Goal: Communication & Community: Answer question/provide support

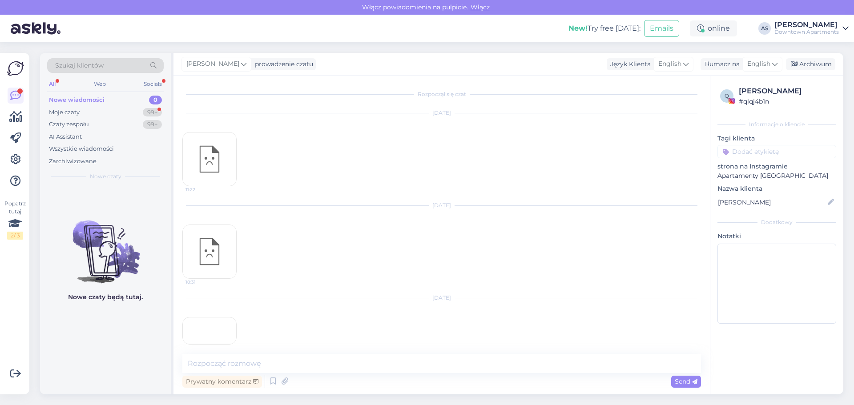
scroll to position [75, 0]
click at [80, 99] on div "Nowe wiadomości" at bounding box center [77, 100] width 56 height 9
click at [74, 113] on div "Moje czaty" at bounding box center [64, 112] width 31 height 9
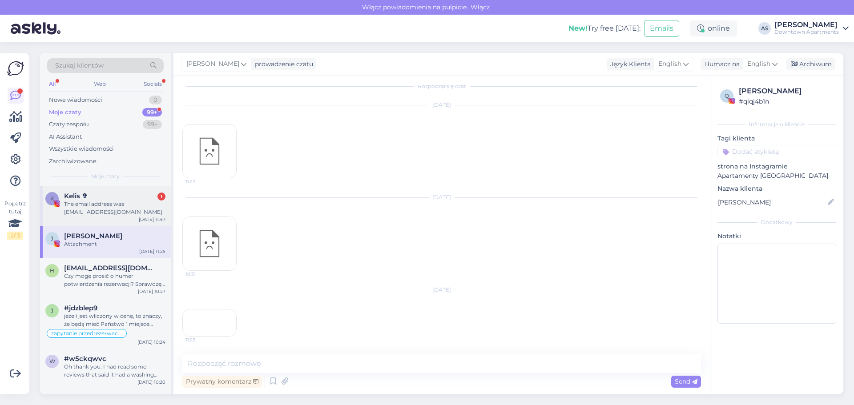
click at [96, 210] on div "The email address was [EMAIL_ADDRESS][DOMAIN_NAME]" at bounding box center [114, 208] width 101 height 16
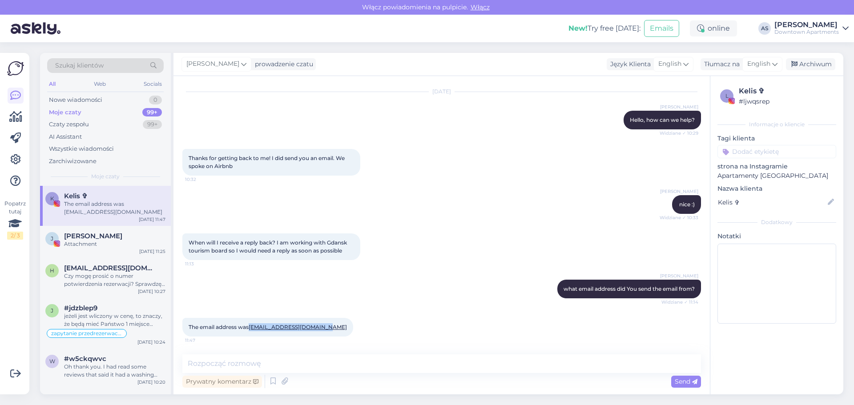
drag, startPoint x: 325, startPoint y: 328, endPoint x: 251, endPoint y: 330, distance: 74.3
click at [251, 330] on div "The email address was [EMAIL_ADDRESS][DOMAIN_NAME] 11:47" at bounding box center [267, 327] width 171 height 19
copy link "[EMAIL_ADDRESS][DOMAIN_NAME]"
click at [303, 339] on div "The email address was [EMAIL_ADDRESS][DOMAIN_NAME] 11:47" at bounding box center [441, 327] width 518 height 38
click at [289, 366] on textarea at bounding box center [441, 363] width 518 height 19
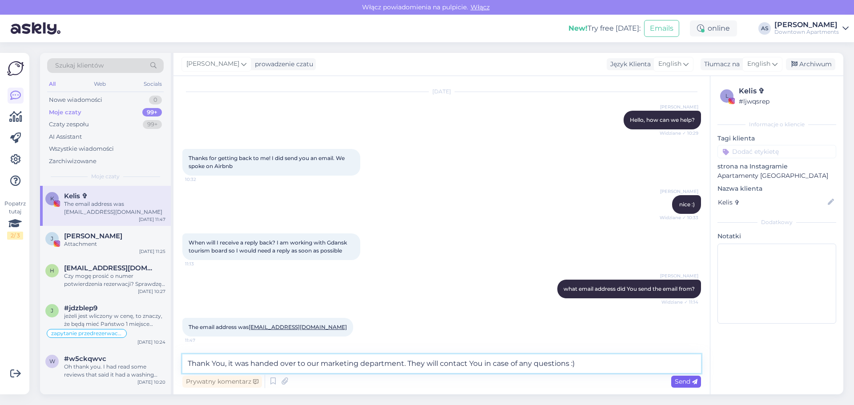
type textarea "Thank You, it was handed over to our marketing department. They will contact Yo…"
click at [679, 383] on span "Send" at bounding box center [686, 382] width 23 height 8
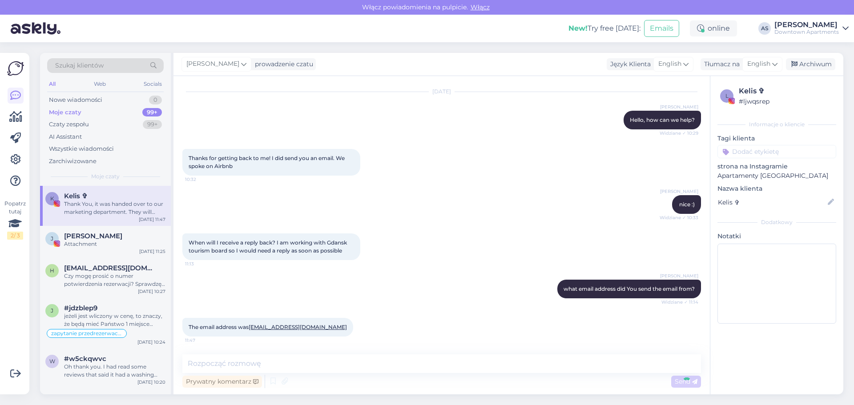
scroll to position [250, 0]
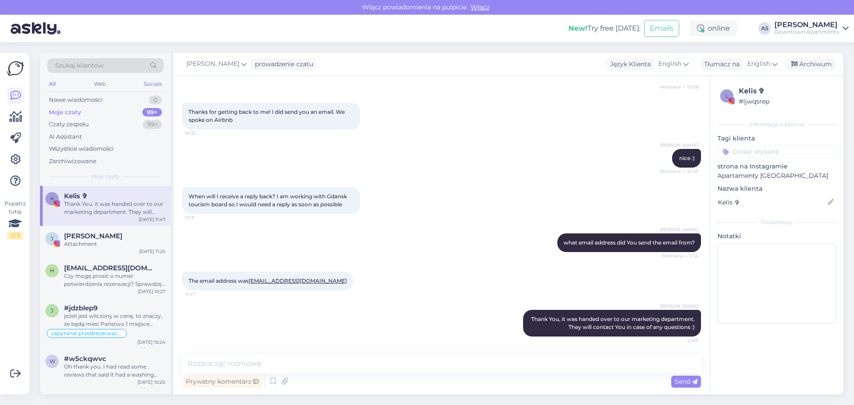
click at [423, 313] on div "[PERSON_NAME] Thank You, it was handed over to our marketing department. They w…" at bounding box center [441, 323] width 518 height 46
click at [84, 236] on span "[PERSON_NAME]" at bounding box center [93, 236] width 58 height 8
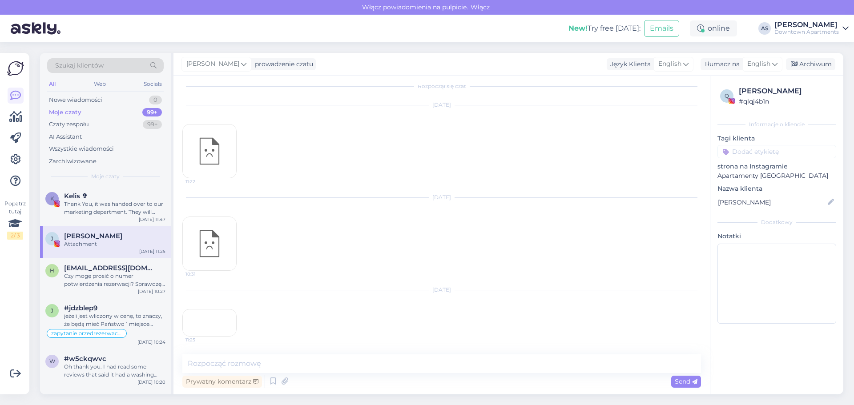
scroll to position [75, 0]
click at [93, 274] on div "Czy mogę prosić o numer potwierdzenia rezerwacji? Sprawdzę czy w tej okolicy ma…" at bounding box center [114, 280] width 101 height 16
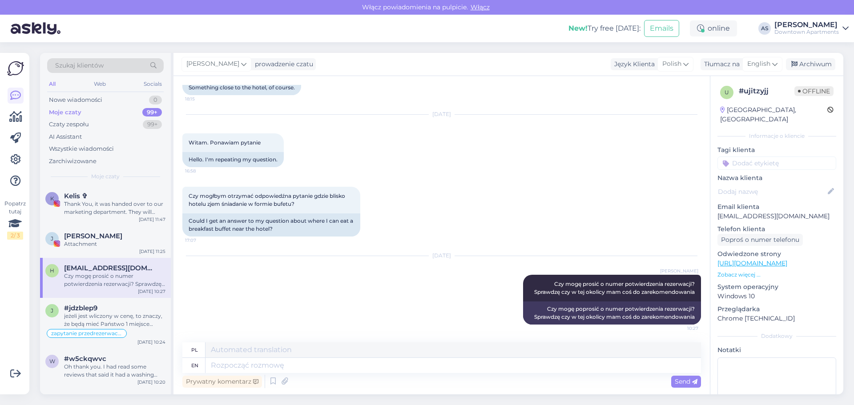
click at [269, 281] on div "[DATE] [PERSON_NAME] Czy mogę prosić o numer potwierdzenia rezerwacji? Sprawdzę…" at bounding box center [441, 290] width 518 height 88
click at [80, 97] on div "Nowe wiadomości" at bounding box center [75, 100] width 53 height 9
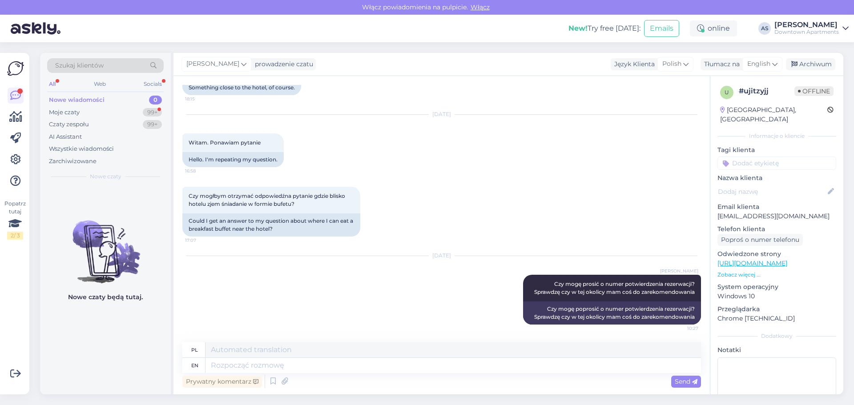
click at [365, 295] on div "[DATE] [PERSON_NAME] Czy mogę prosić o numer potwierdzenia rezerwacji? Sprawdzę…" at bounding box center [441, 290] width 518 height 88
click at [88, 111] on div "Moje czaty 99+" at bounding box center [105, 112] width 116 height 12
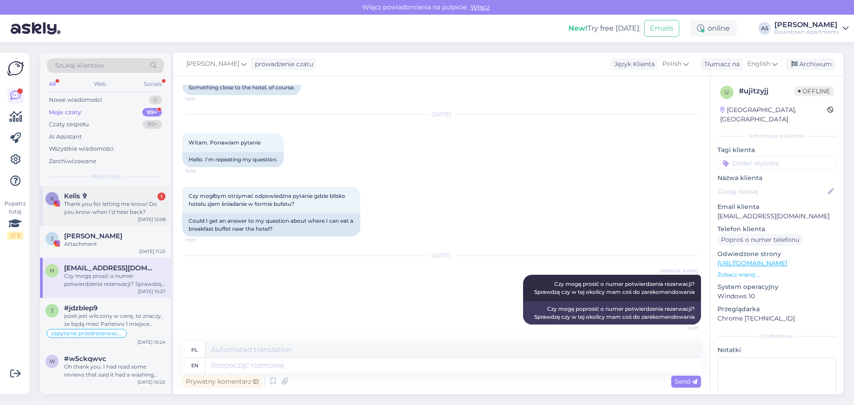
click at [112, 194] on div "Kelis ✞ 1" at bounding box center [114, 196] width 101 height 8
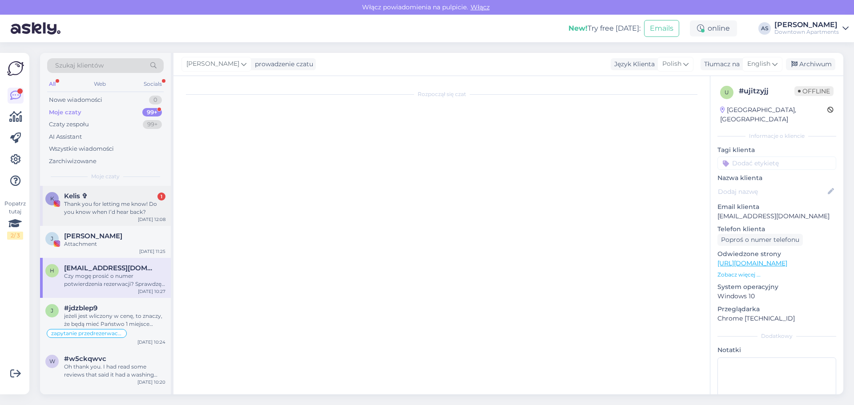
scroll to position [297, 0]
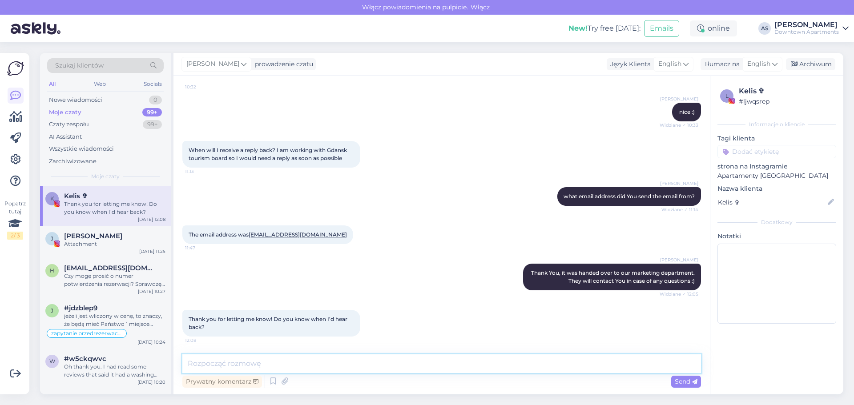
click at [341, 362] on textarea at bounding box center [441, 363] width 518 height 19
type textarea "I don't, sorry :("
click at [692, 381] on icon at bounding box center [694, 381] width 5 height 5
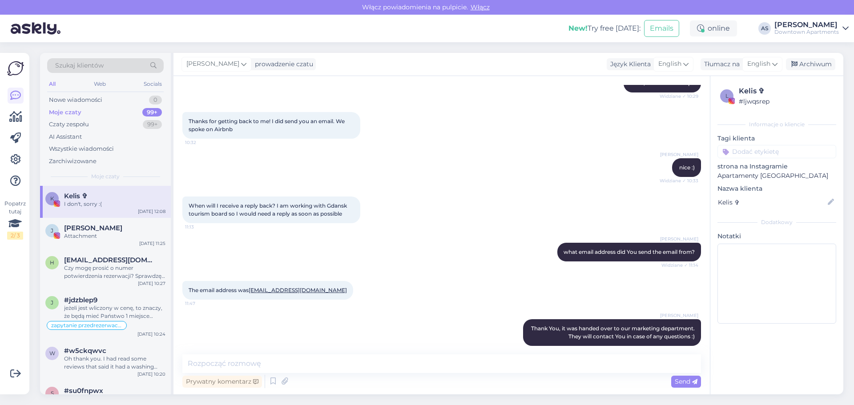
scroll to position [112, 0]
